Goal: Navigation & Orientation: Find specific page/section

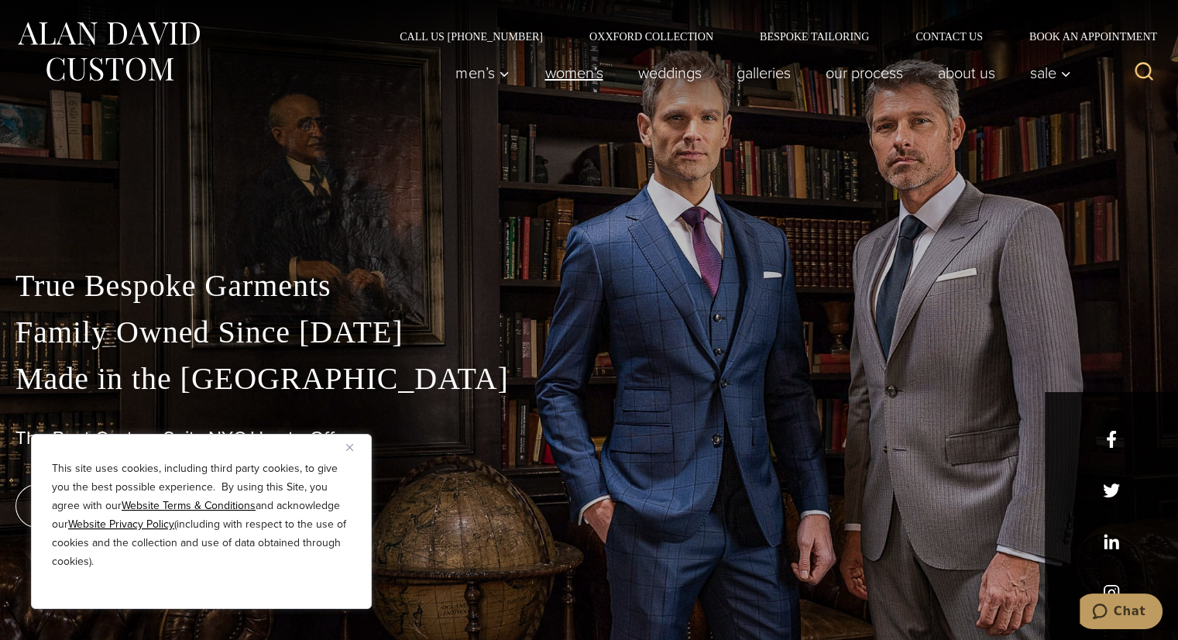
click at [554, 74] on link "Women’s" at bounding box center [573, 72] width 93 height 31
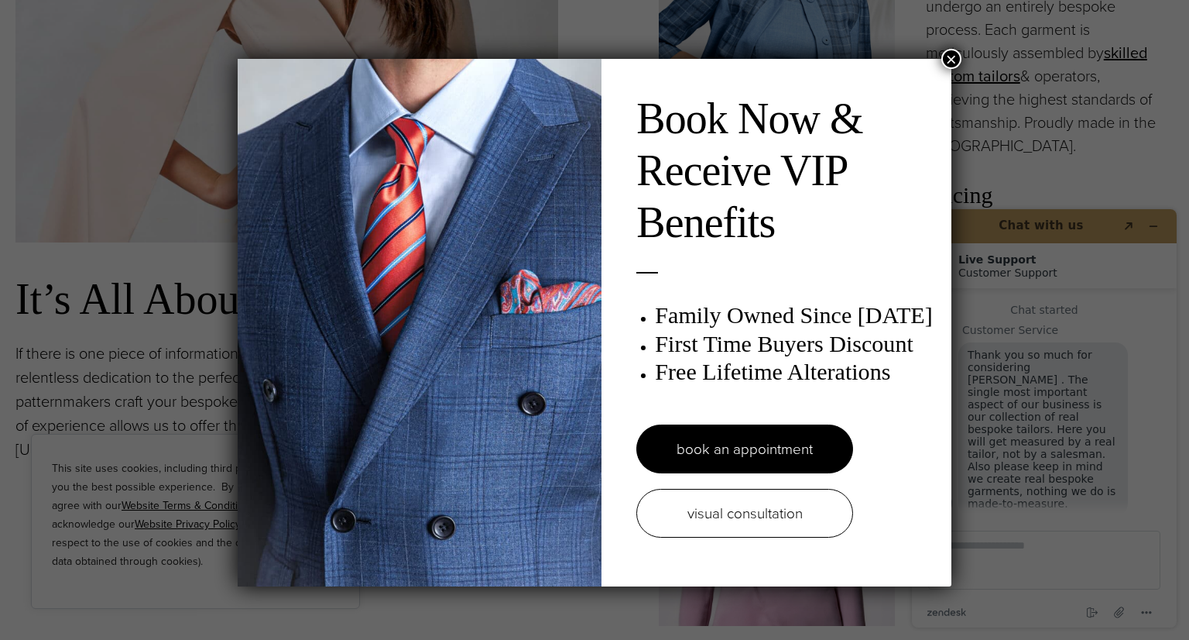
click at [954, 60] on button "×" at bounding box center [952, 59] width 20 height 20
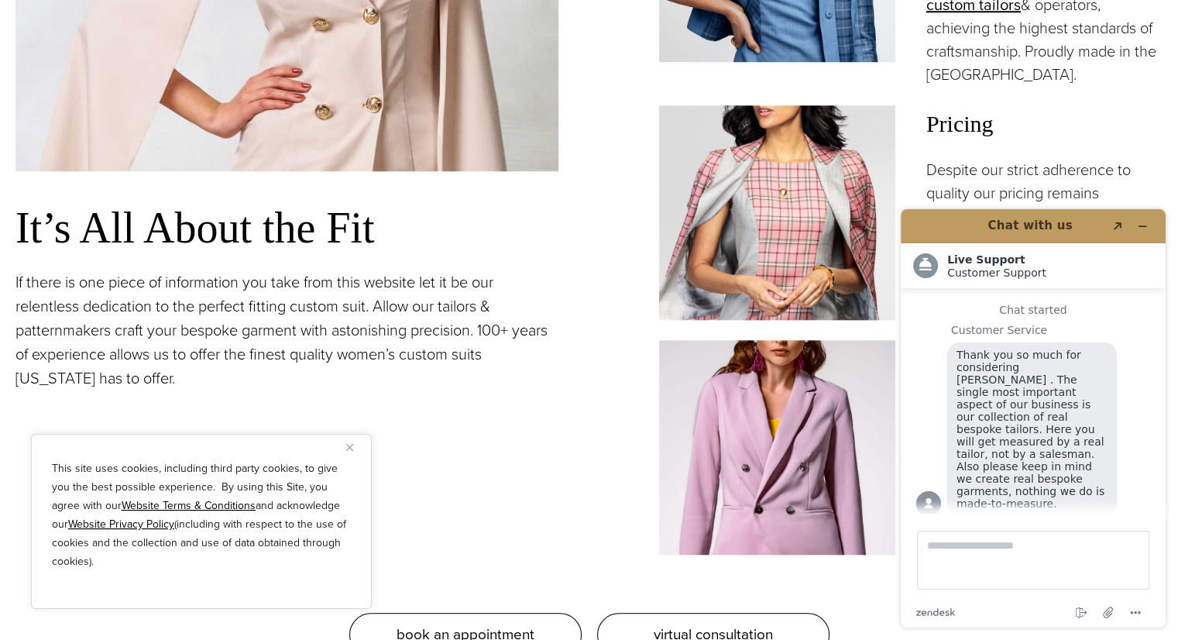
scroll to position [1471, 0]
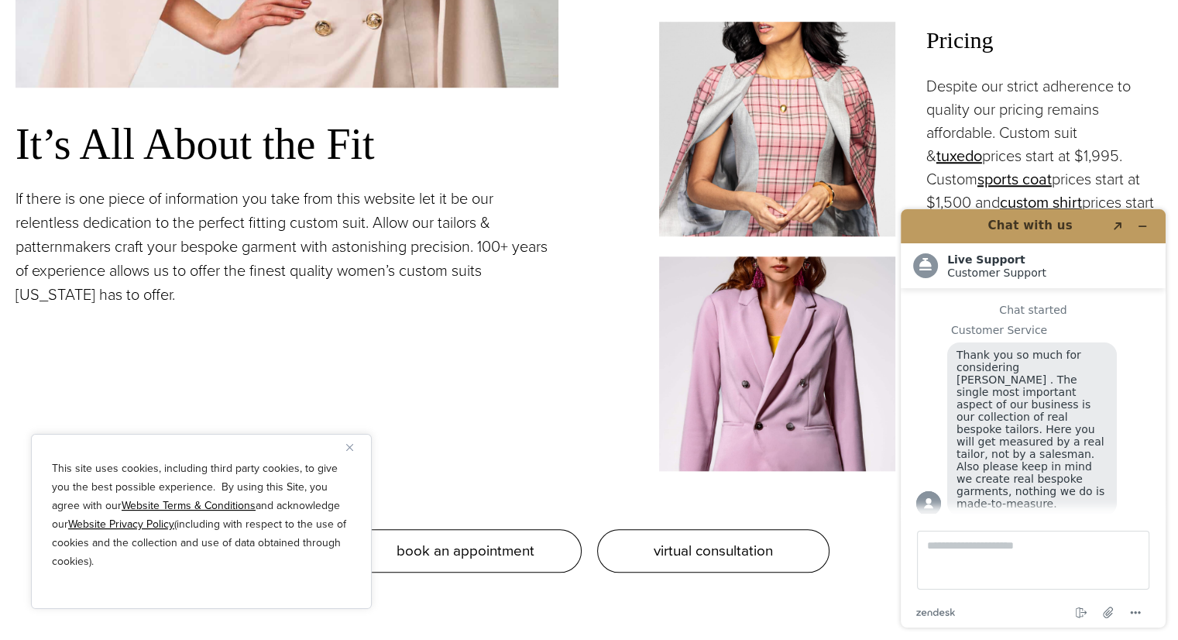
click at [354, 453] on button "Close" at bounding box center [355, 446] width 19 height 19
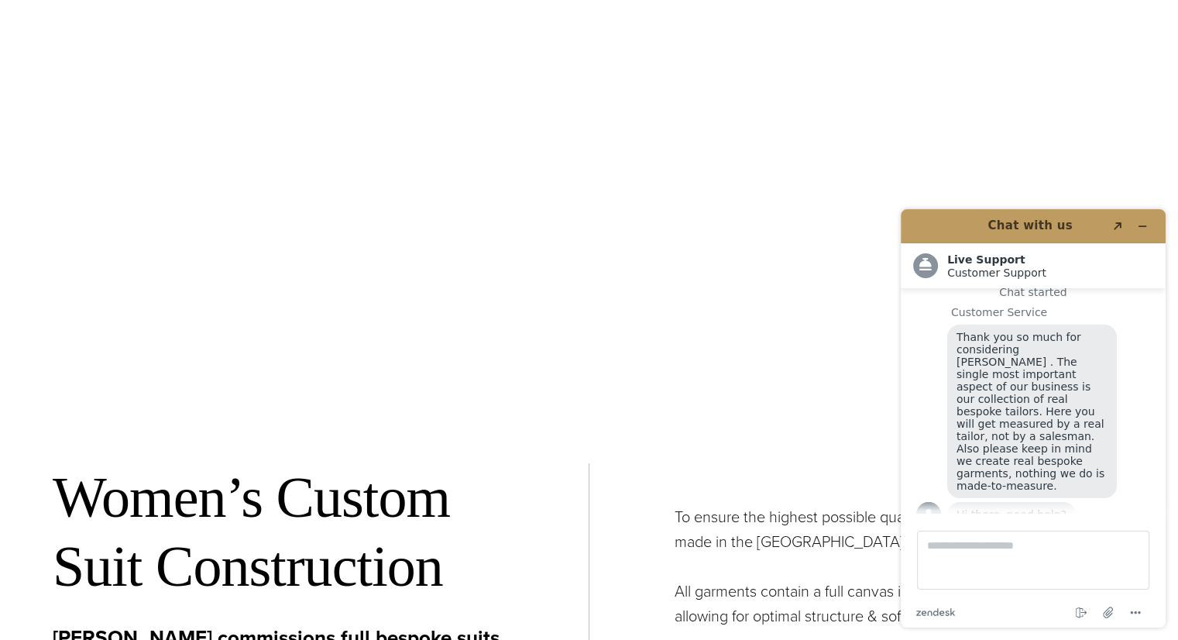
scroll to position [5420, 0]
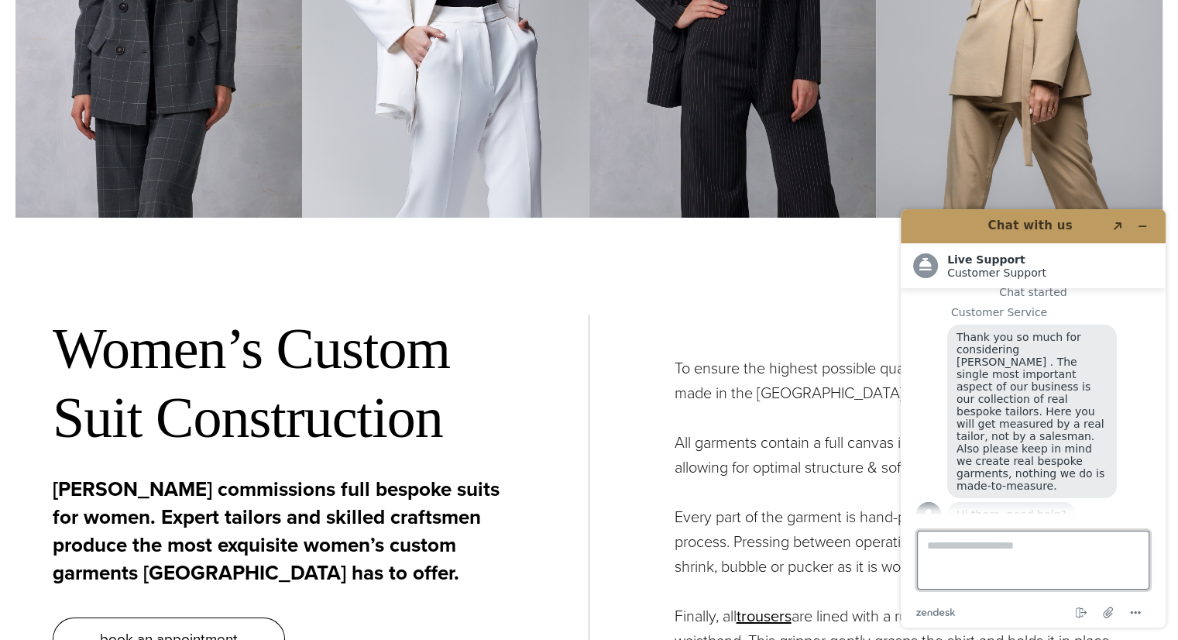
click at [1042, 563] on textarea "Type a message here..." at bounding box center [1033, 559] width 232 height 59
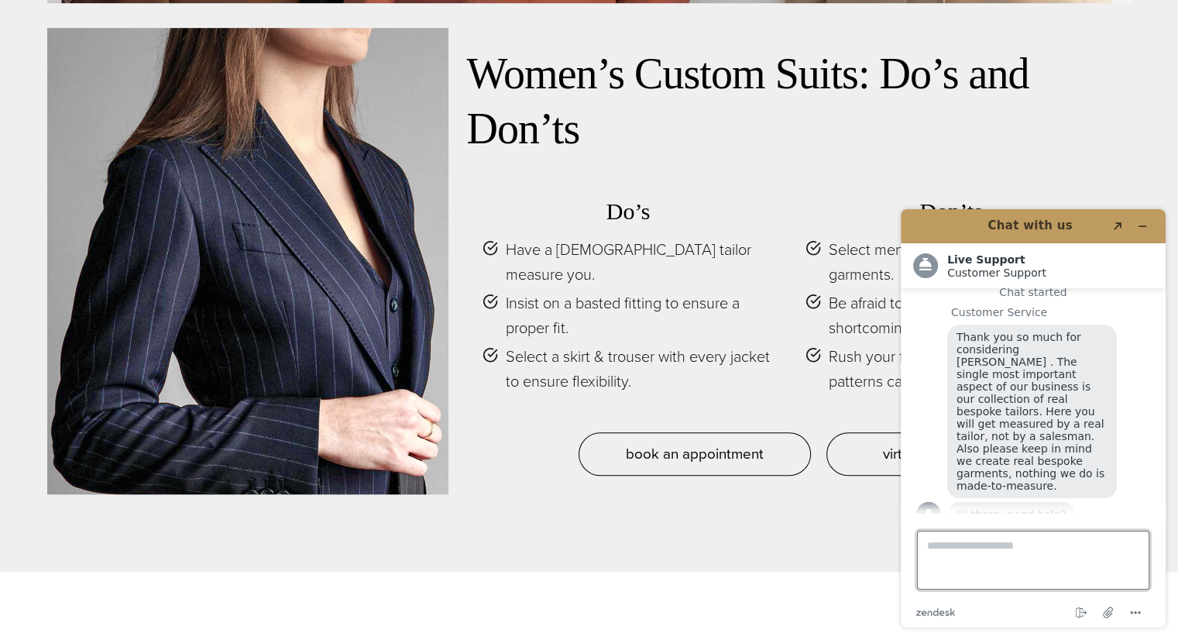
scroll to position [6930, 0]
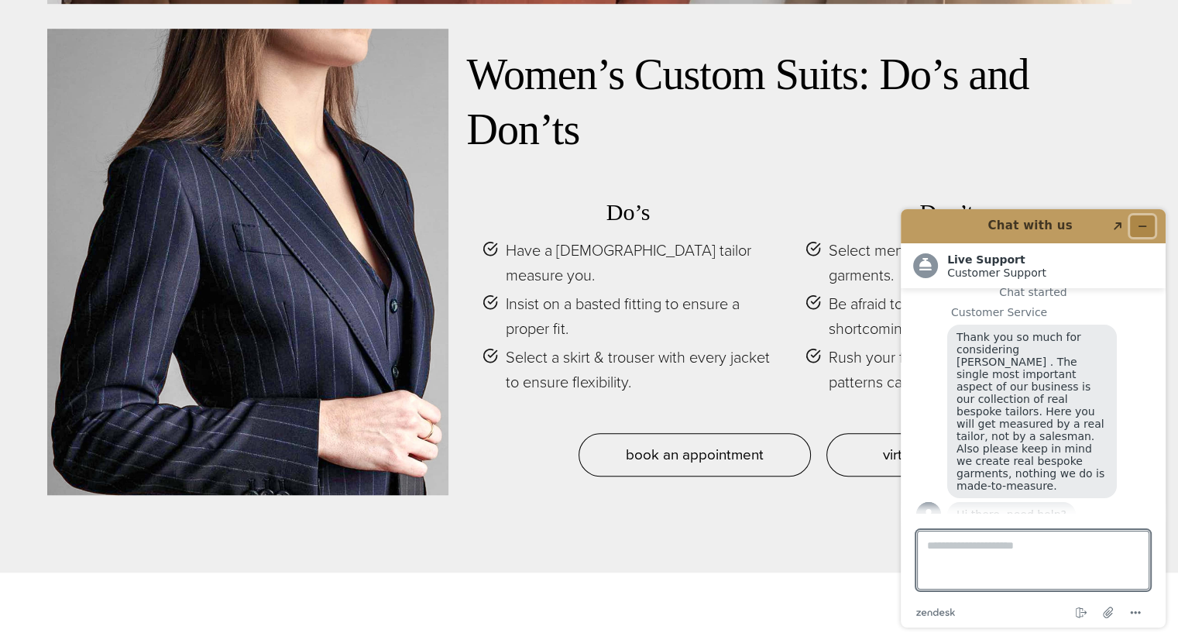
click at [1140, 228] on icon "Minimize widget" at bounding box center [1142, 226] width 11 height 11
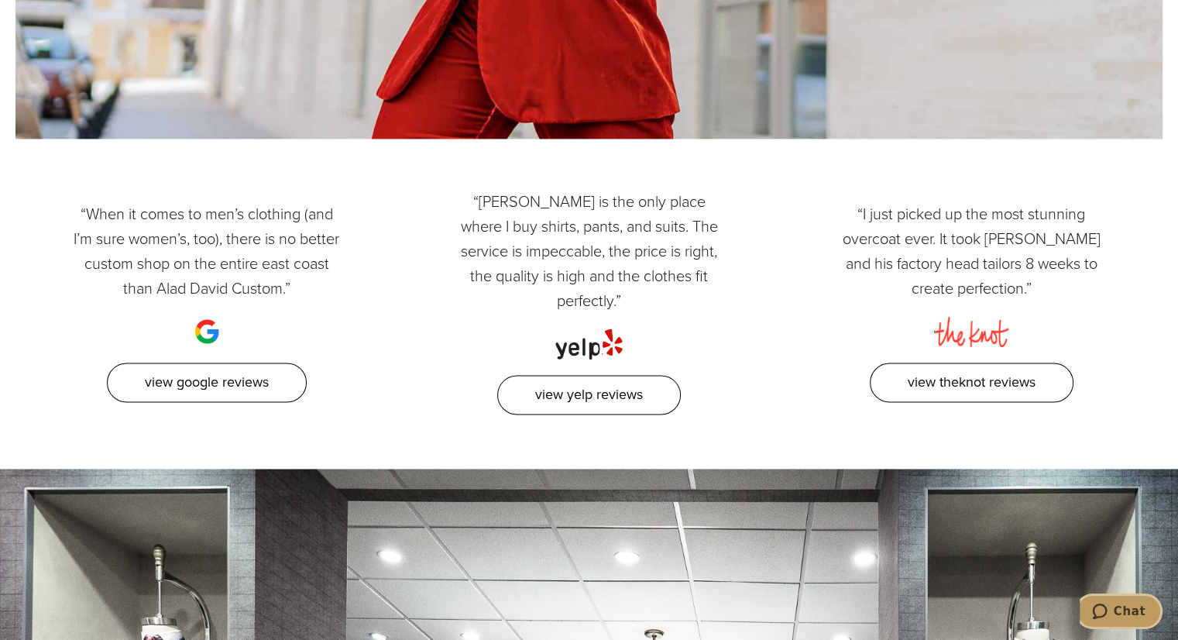
scroll to position [8169, 0]
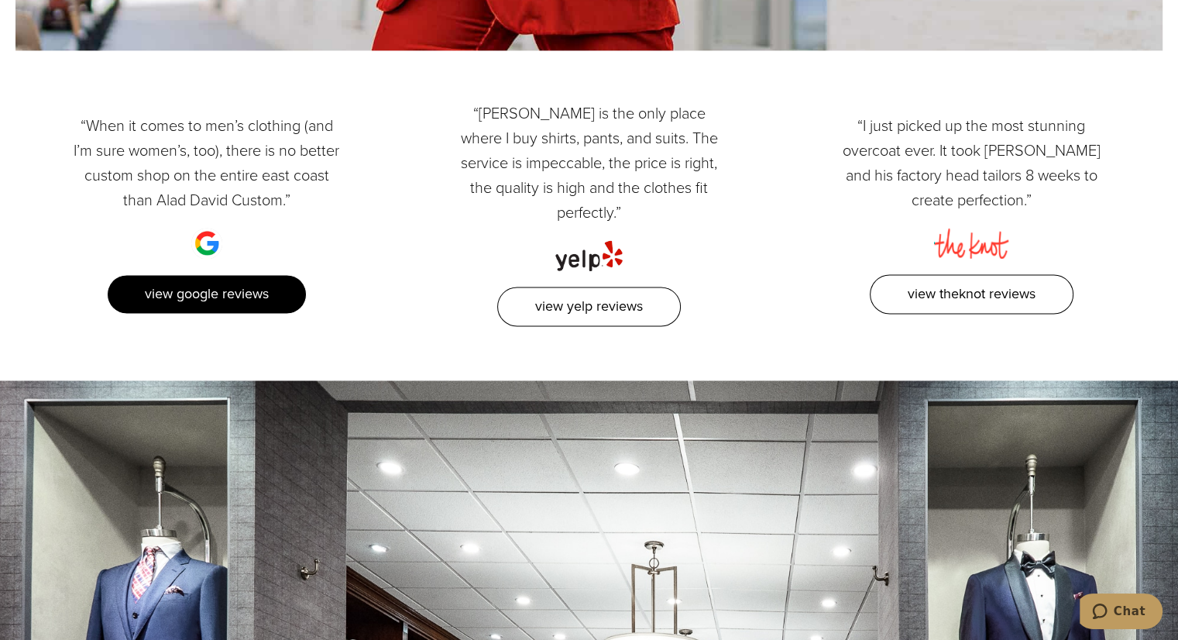
click at [224, 274] on link "View Google Reviews" at bounding box center [207, 293] width 200 height 39
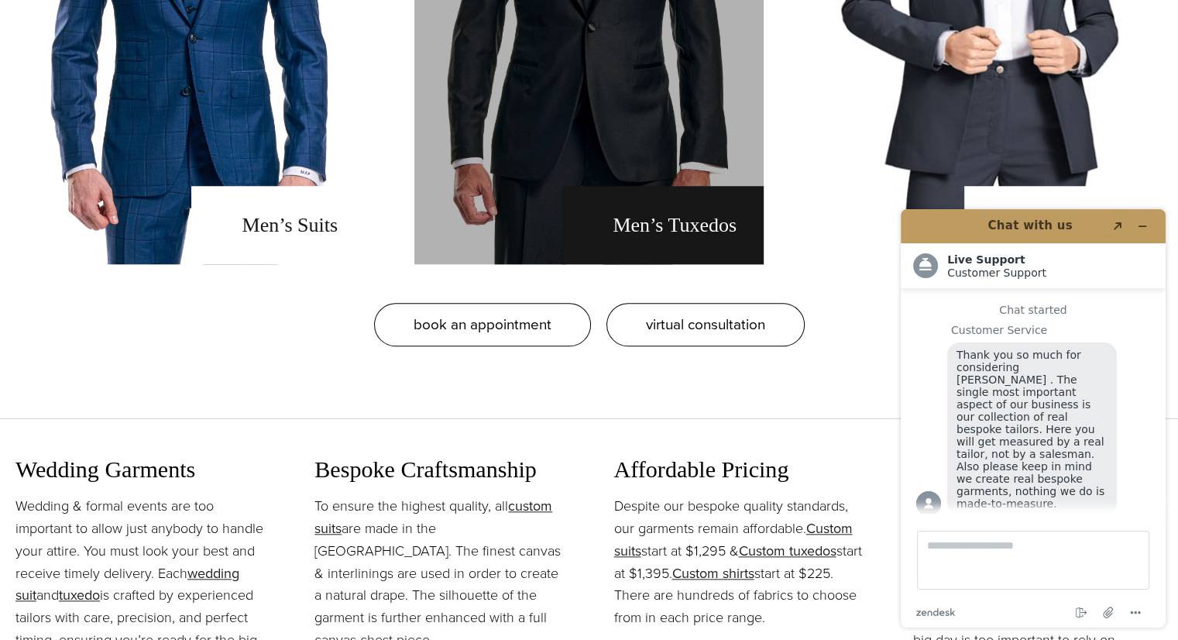
scroll to position [1239, 0]
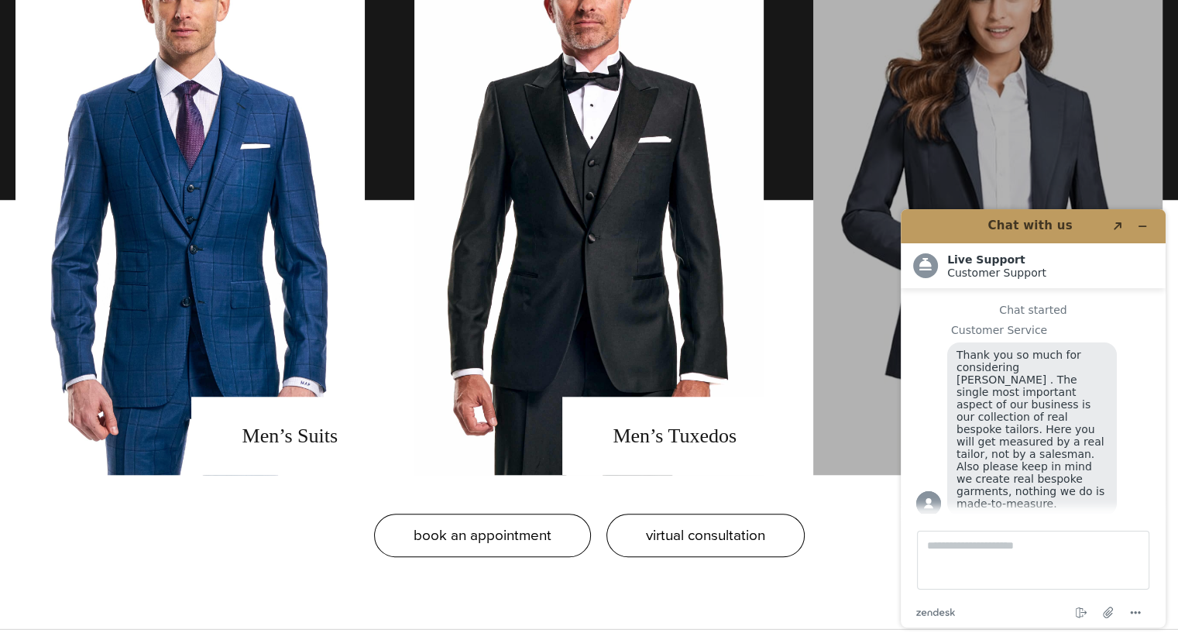
click at [926, 150] on link "Women's Suits" at bounding box center [987, 200] width 349 height 550
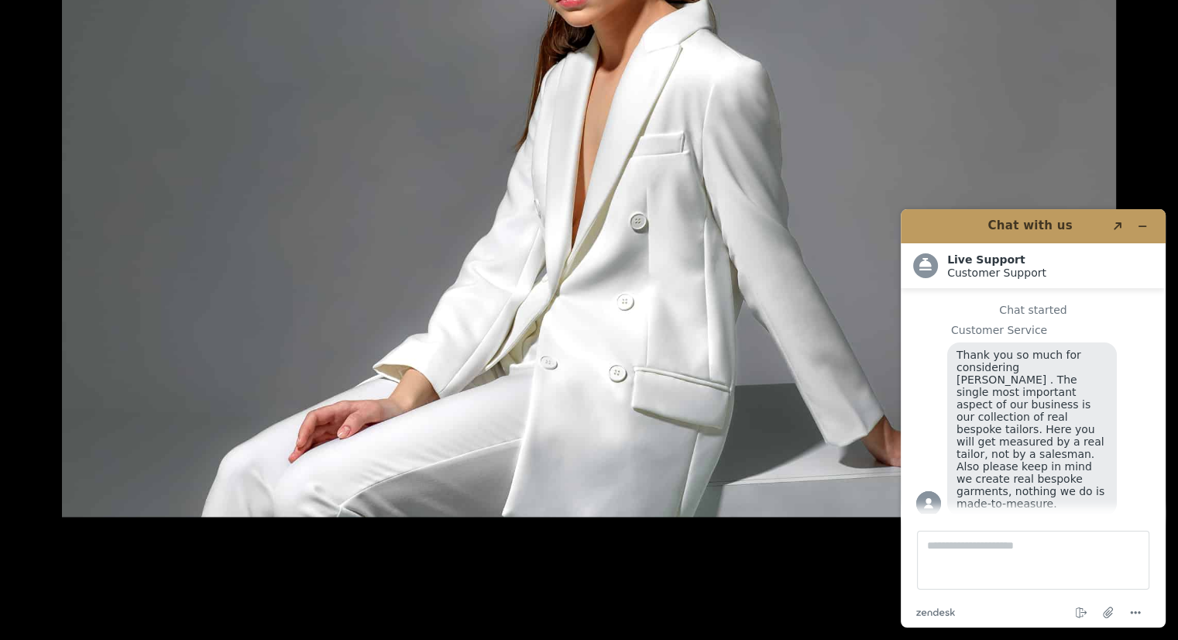
scroll to position [2245, 0]
